Goal: Download file/media

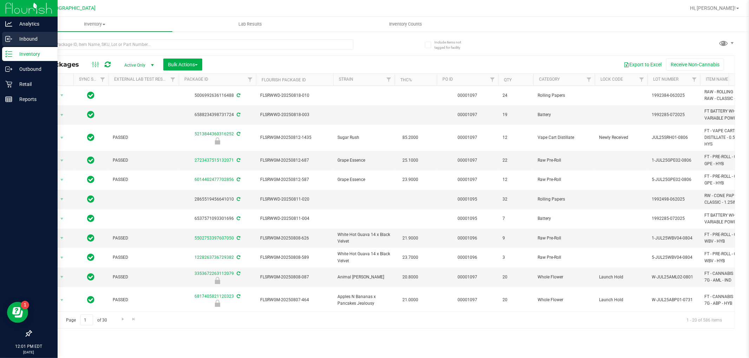
click at [21, 39] on p "Inbound" at bounding box center [33, 39] width 42 height 8
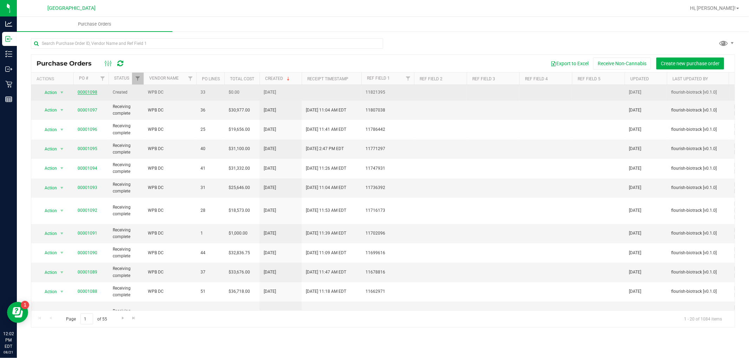
click at [86, 93] on link "00001098" at bounding box center [88, 92] width 20 height 5
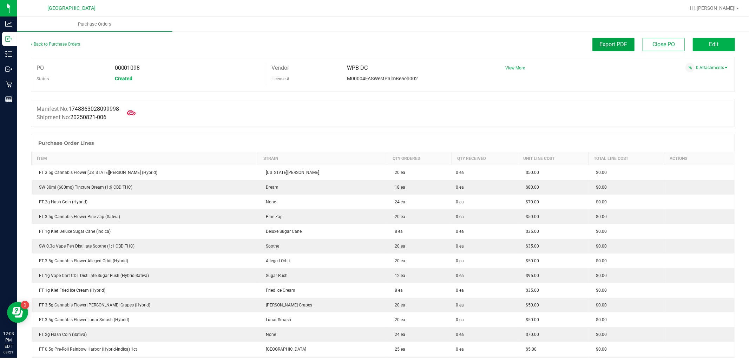
click at [611, 49] on button "Export PDF" at bounding box center [613, 44] width 42 height 13
